Goal: Task Accomplishment & Management: Use online tool/utility

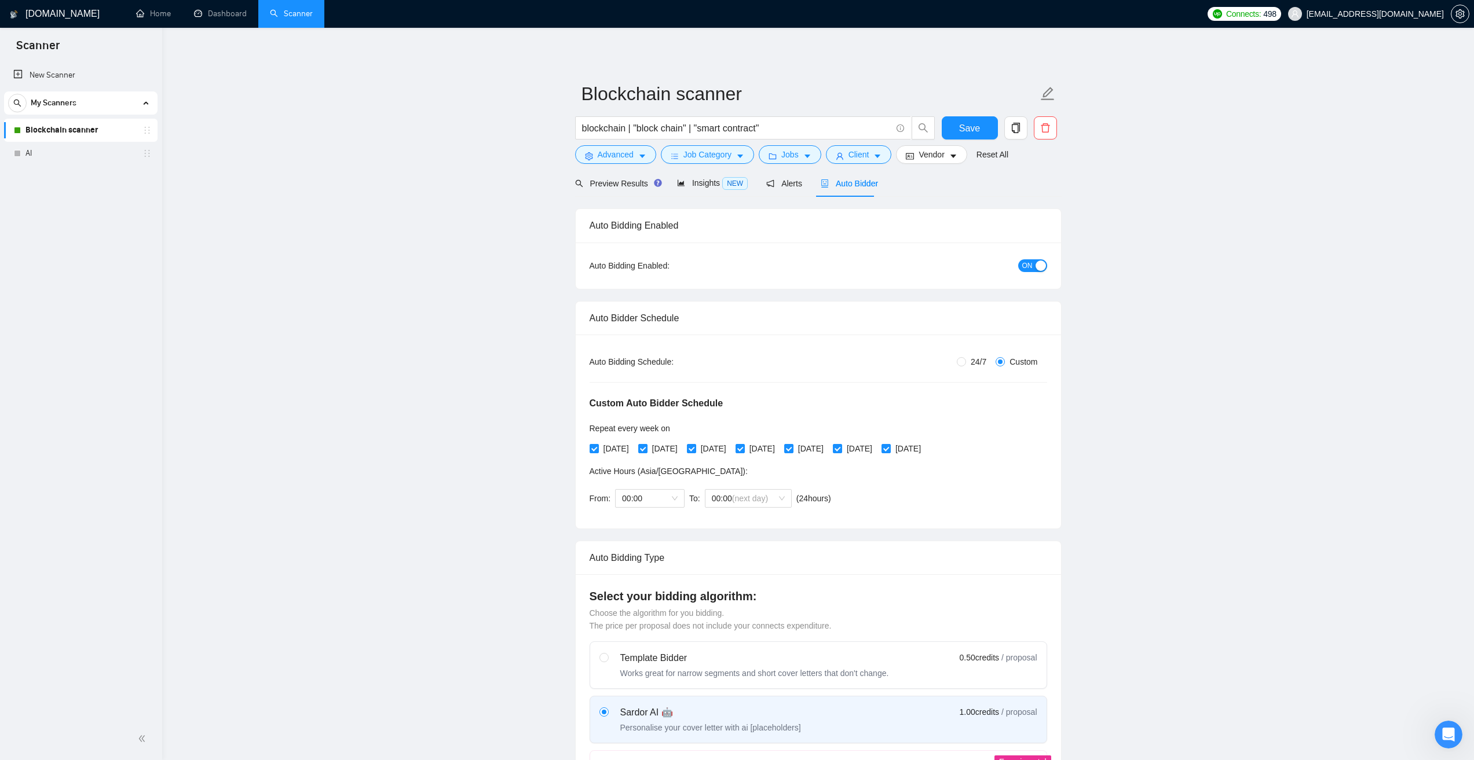
click at [1418, 14] on span "[EMAIL_ADDRESS][DOMAIN_NAME]" at bounding box center [1375, 14] width 137 height 0
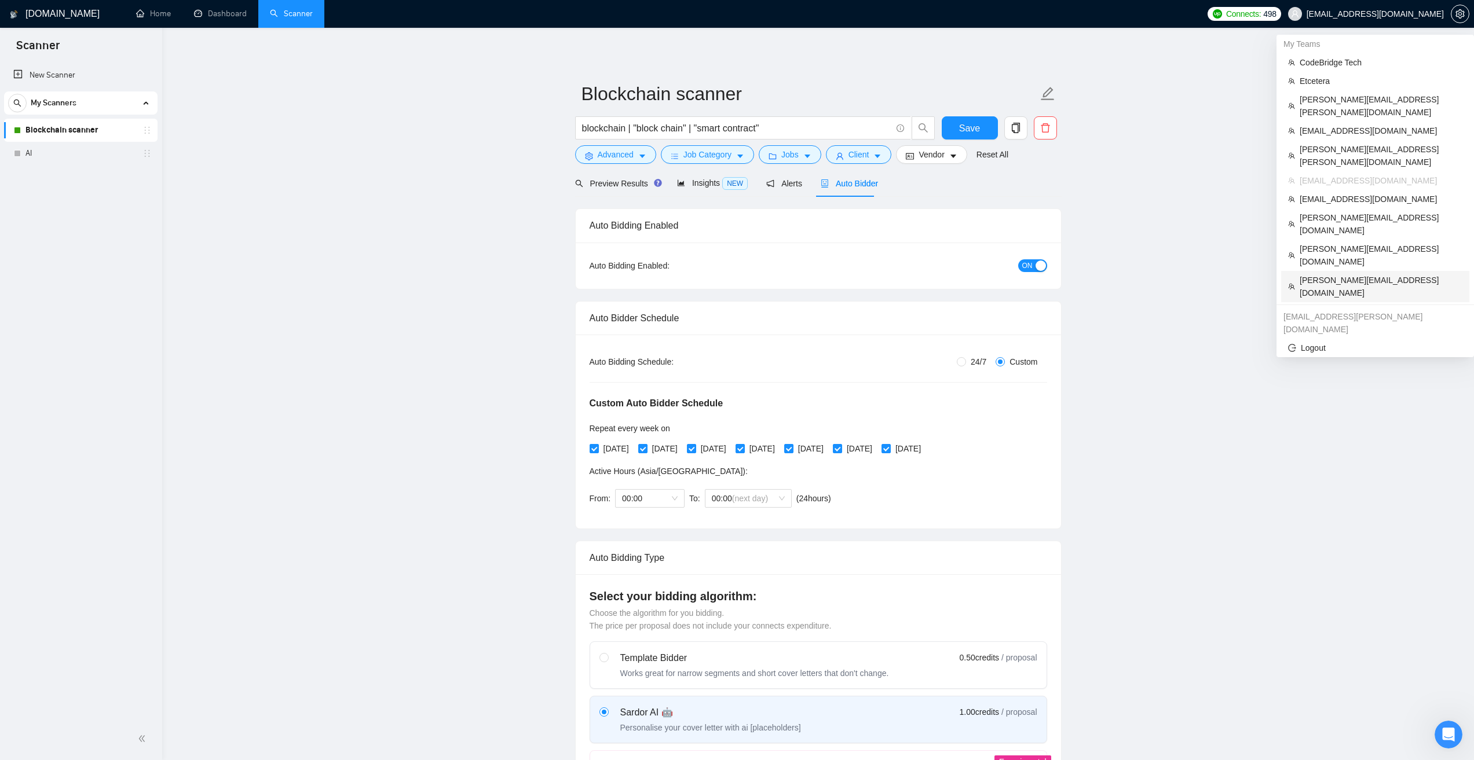
click at [1340, 274] on span "[PERSON_NAME][EMAIL_ADDRESS][DOMAIN_NAME]" at bounding box center [1381, 286] width 163 height 25
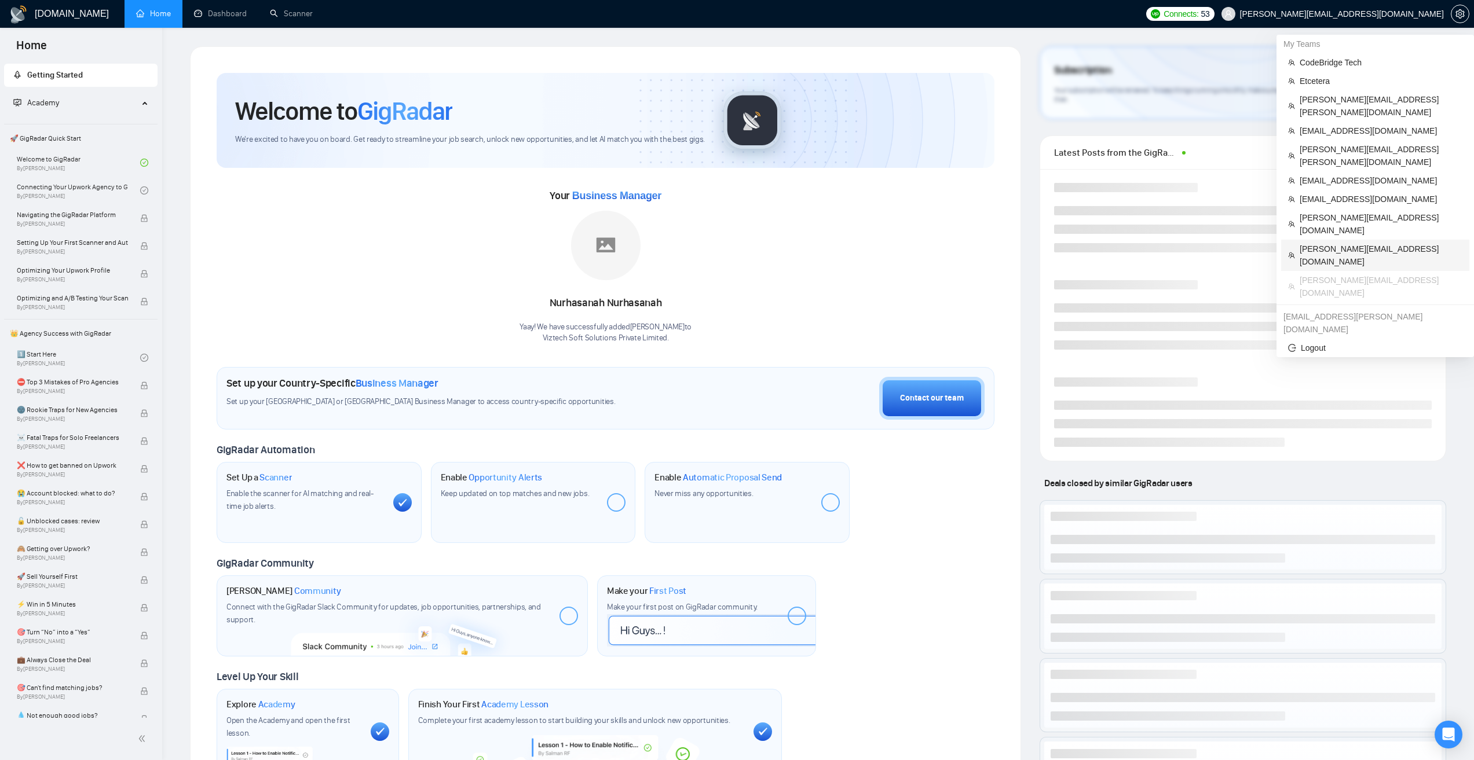
click at [1346, 243] on span "[PERSON_NAME][EMAIL_ADDRESS][DOMAIN_NAME]" at bounding box center [1381, 255] width 163 height 25
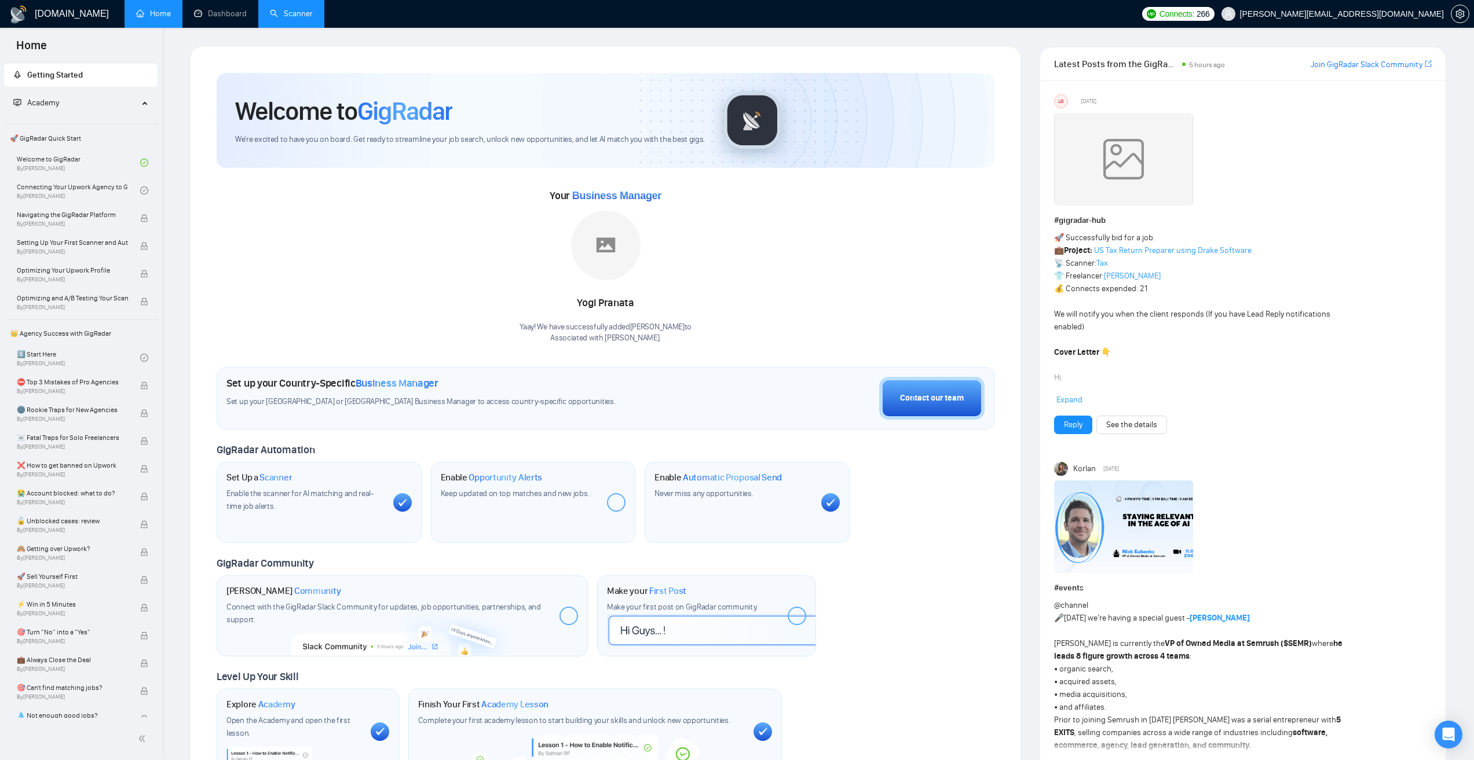
click at [279, 16] on link "Scanner" at bounding box center [291, 14] width 43 height 10
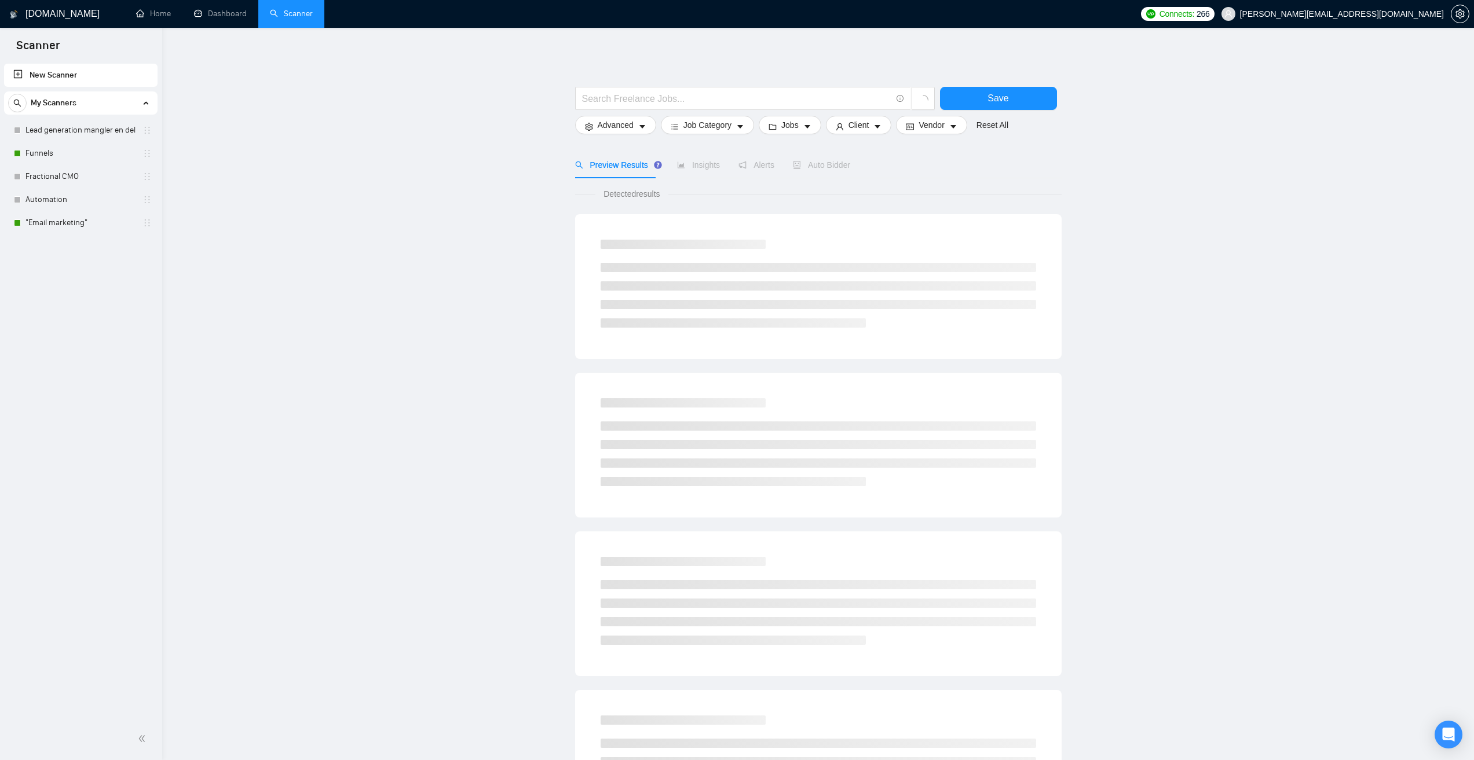
drag, startPoint x: 1080, startPoint y: 422, endPoint x: 1036, endPoint y: 412, distance: 45.1
click at [1080, 422] on main "Save Advanced Job Category Jobs Client Vendor Reset All Preview Results Insight…" at bounding box center [818, 520] width 1275 height 948
click at [75, 155] on link "Funnels" at bounding box center [80, 153] width 110 height 23
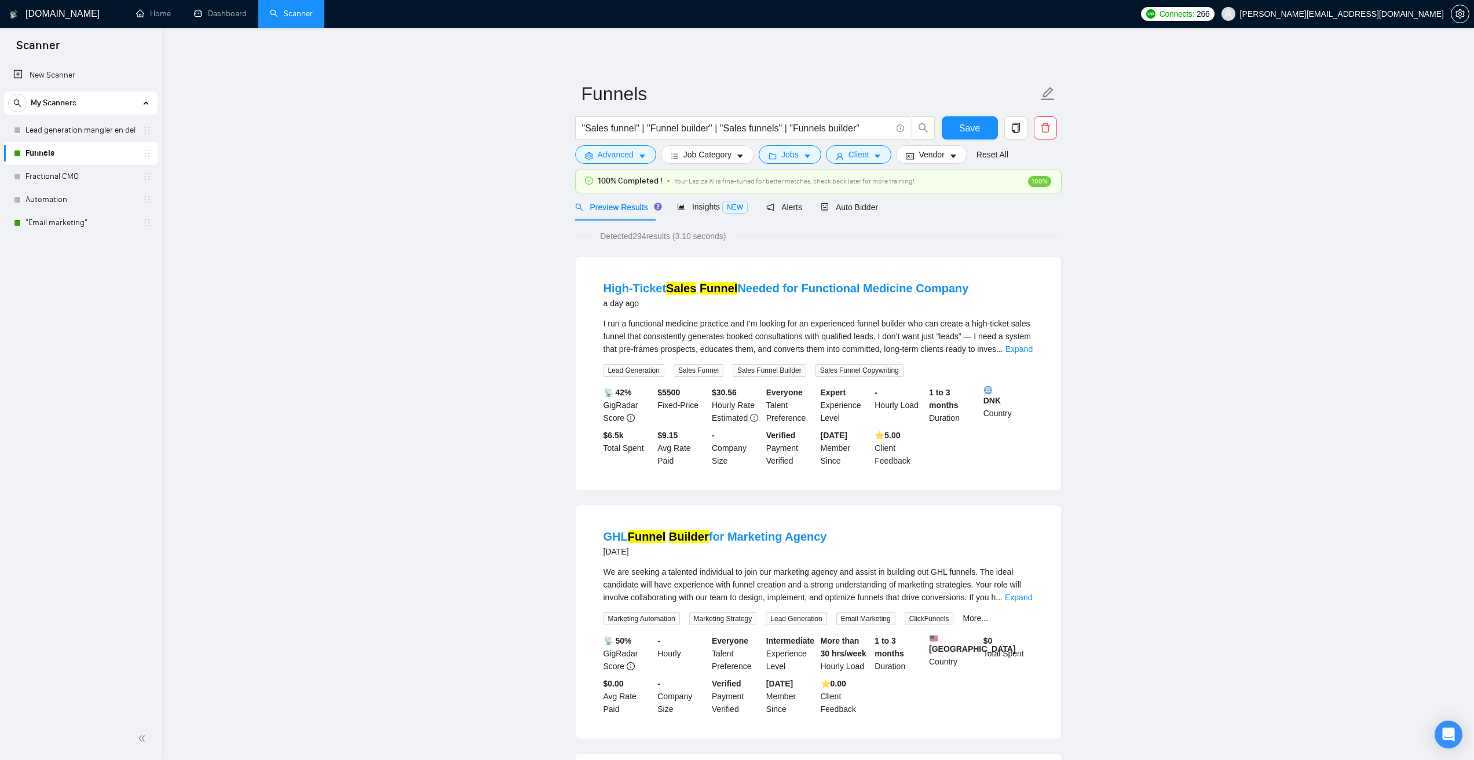
click at [236, 19] on link "Dashboard" at bounding box center [220, 14] width 53 height 10
